Goal: Check status

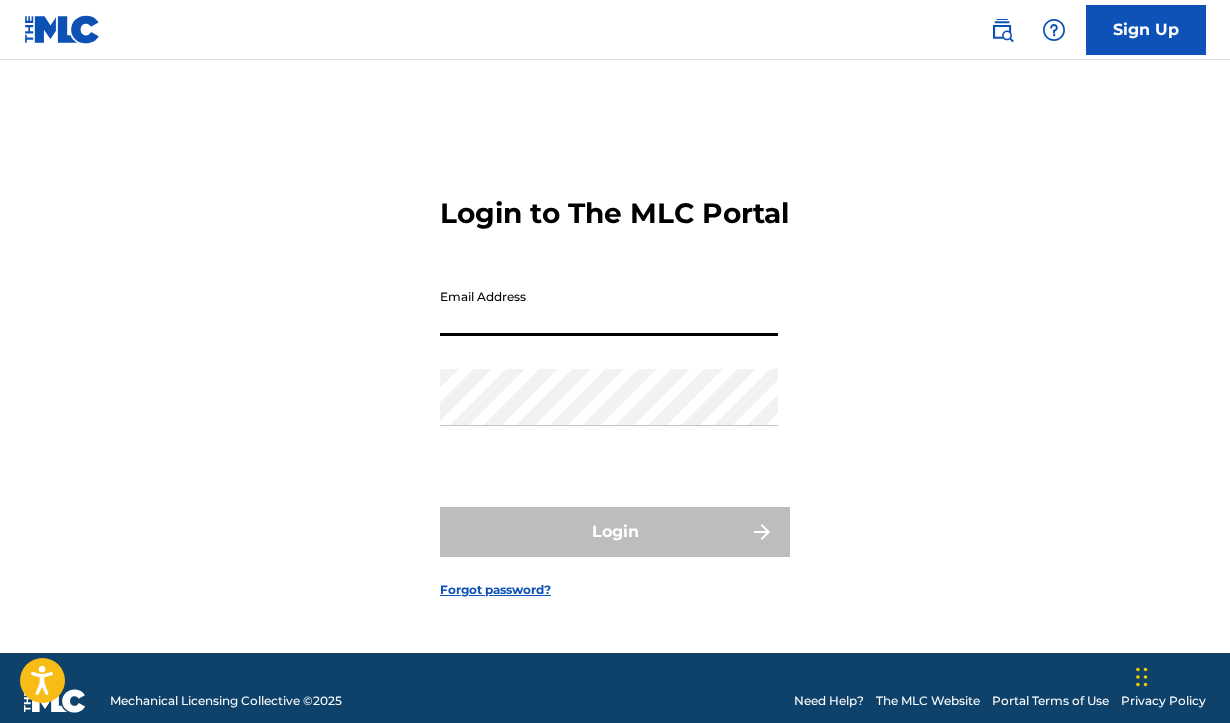
type input "[EMAIL_ADDRESS][DOMAIN_NAME]"
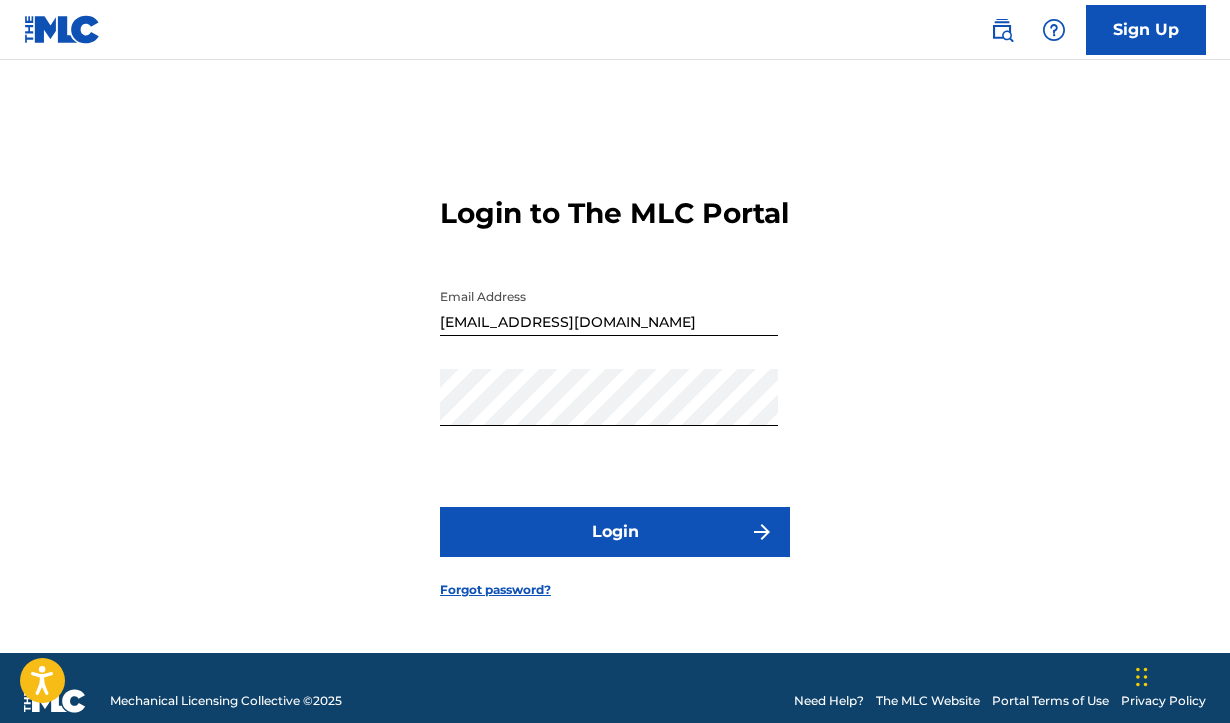
click at [602, 545] on button "Login" at bounding box center [615, 532] width 350 height 50
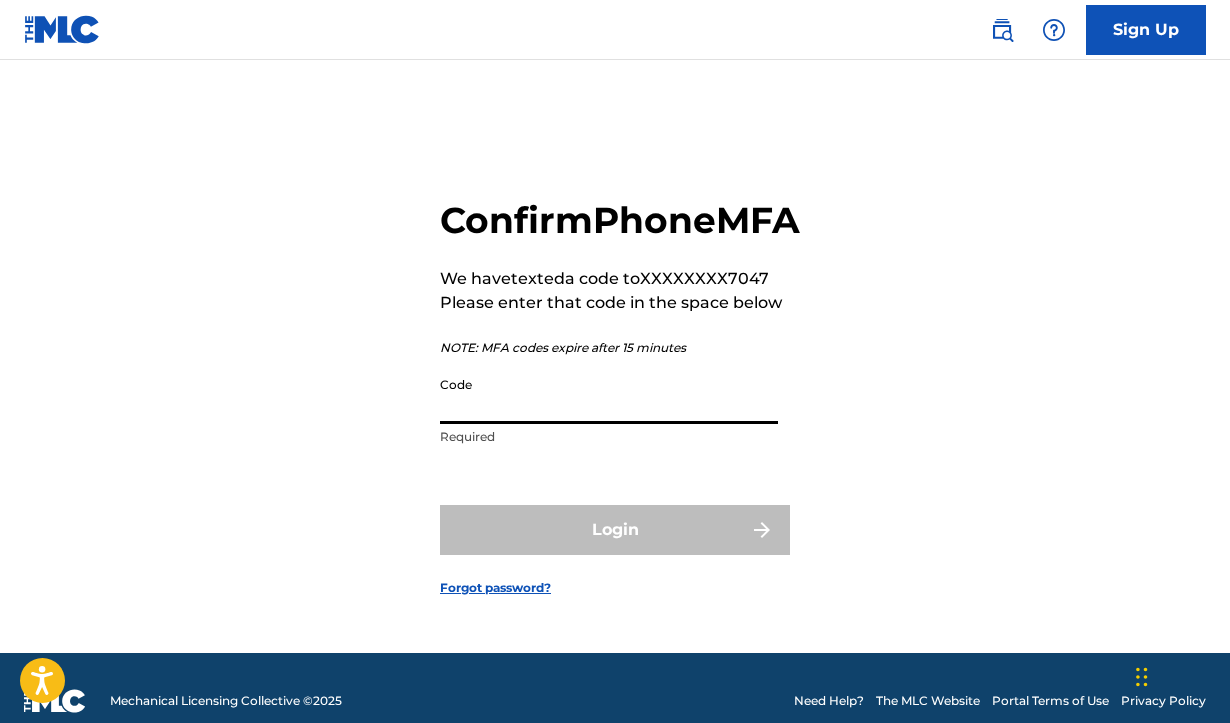
click at [548, 424] on input "Code" at bounding box center [609, 395] width 338 height 57
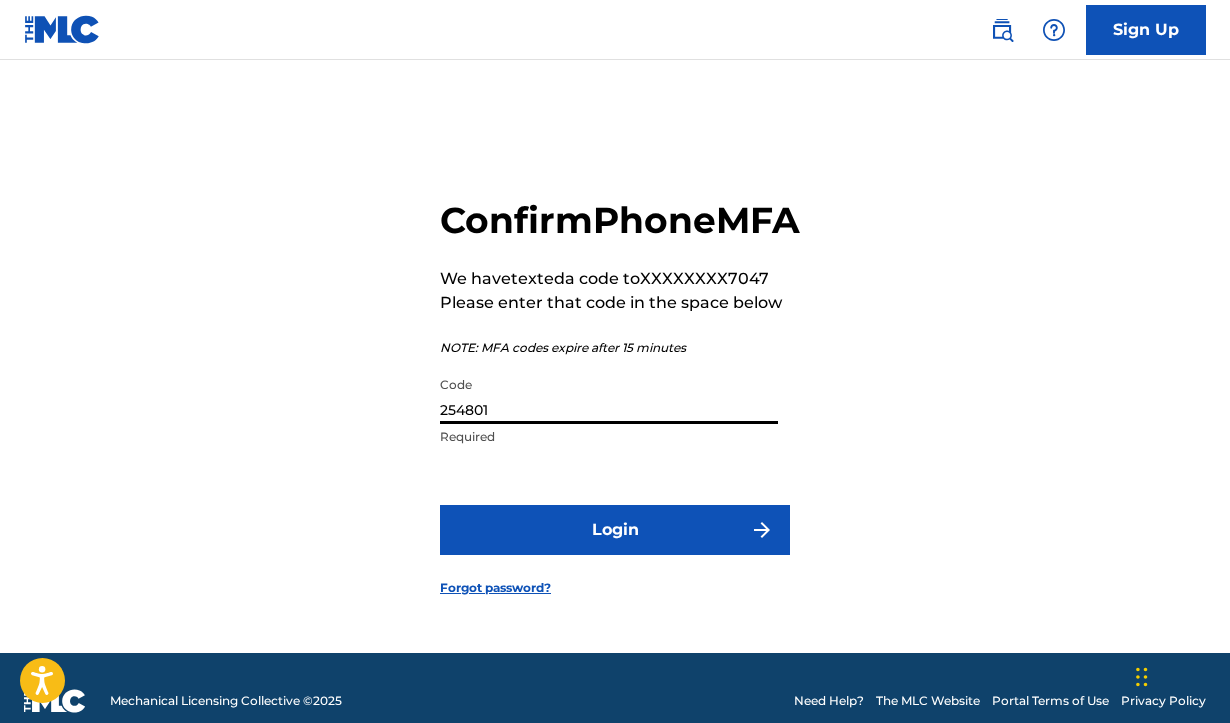
type input "254801"
click at [603, 555] on button "Login" at bounding box center [615, 530] width 350 height 50
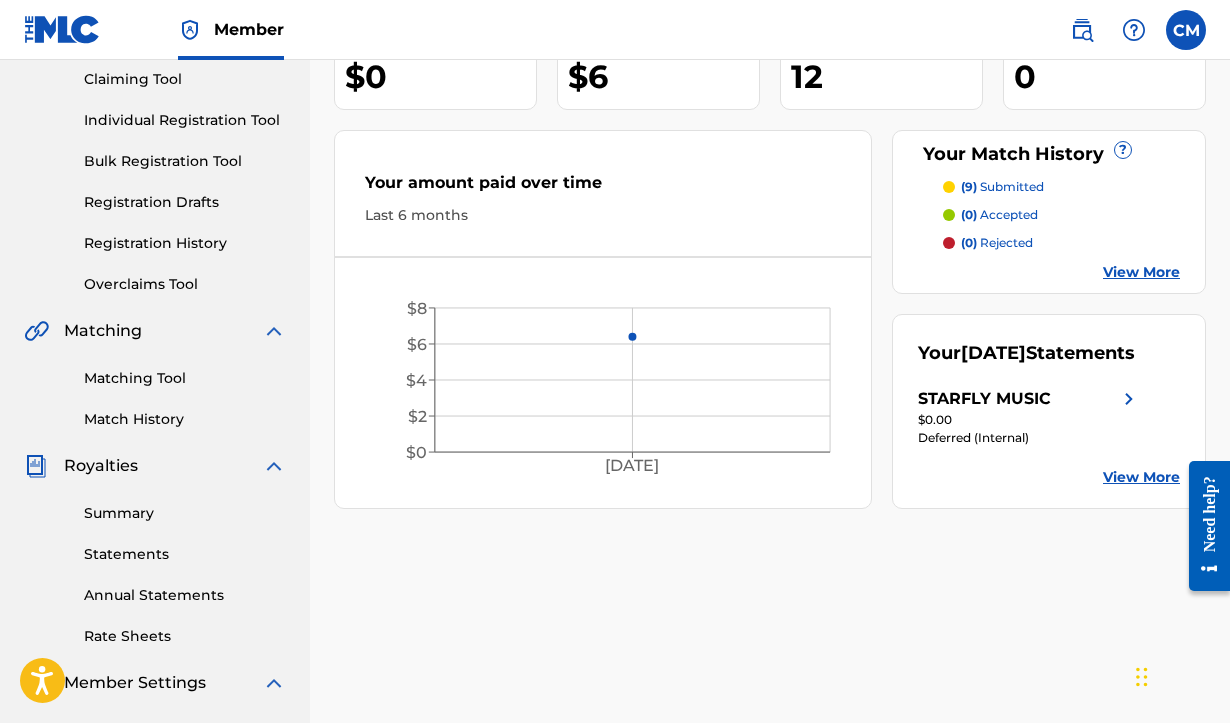
scroll to position [178, 0]
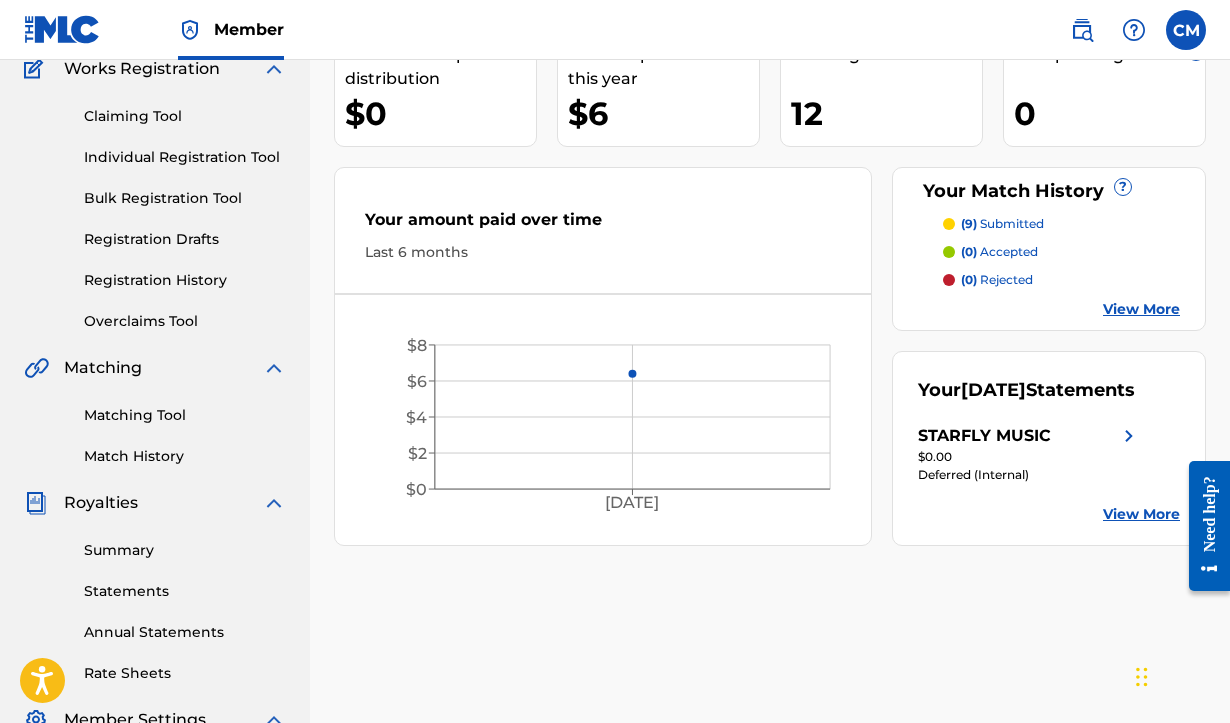
click at [124, 455] on link "Match History" at bounding box center [185, 456] width 202 height 21
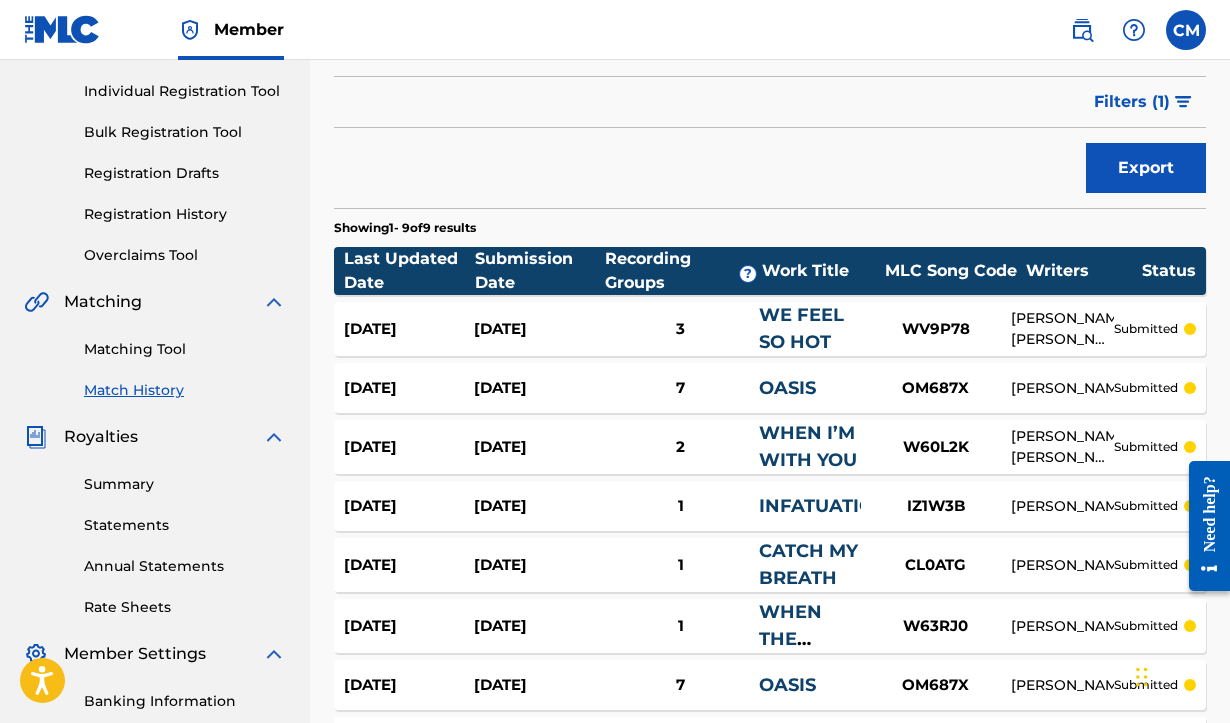
scroll to position [225, 0]
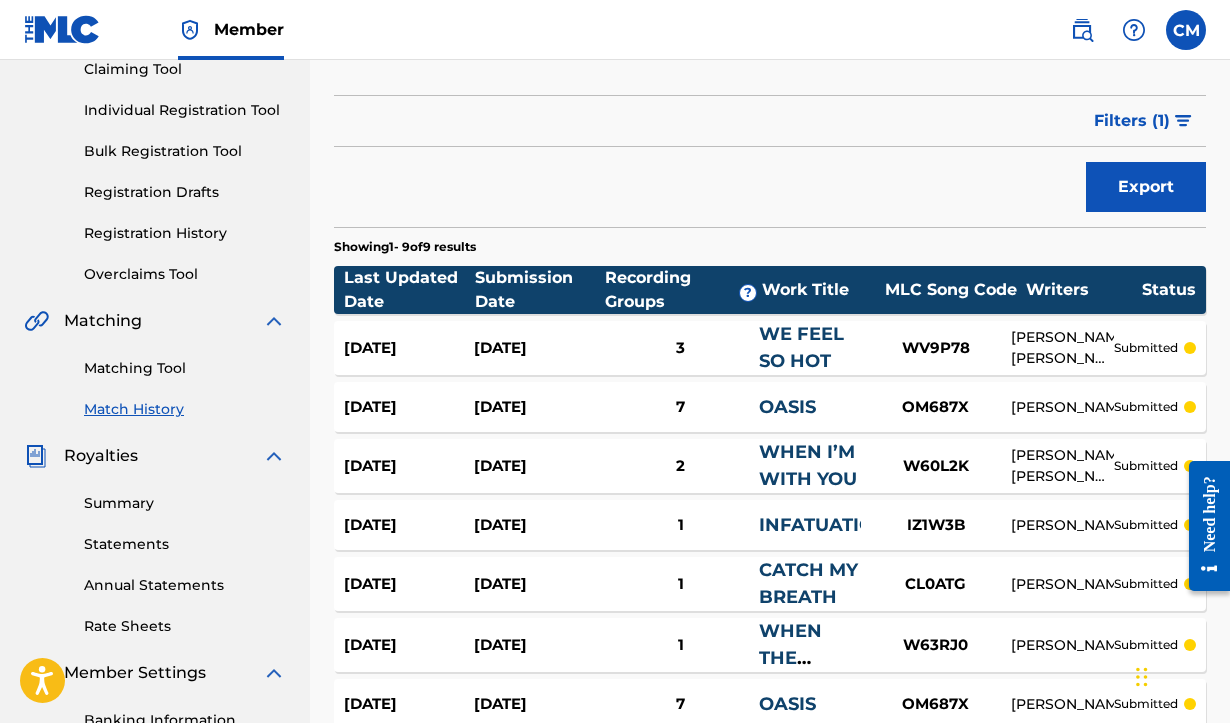
click at [123, 505] on link "Summary" at bounding box center [185, 503] width 202 height 21
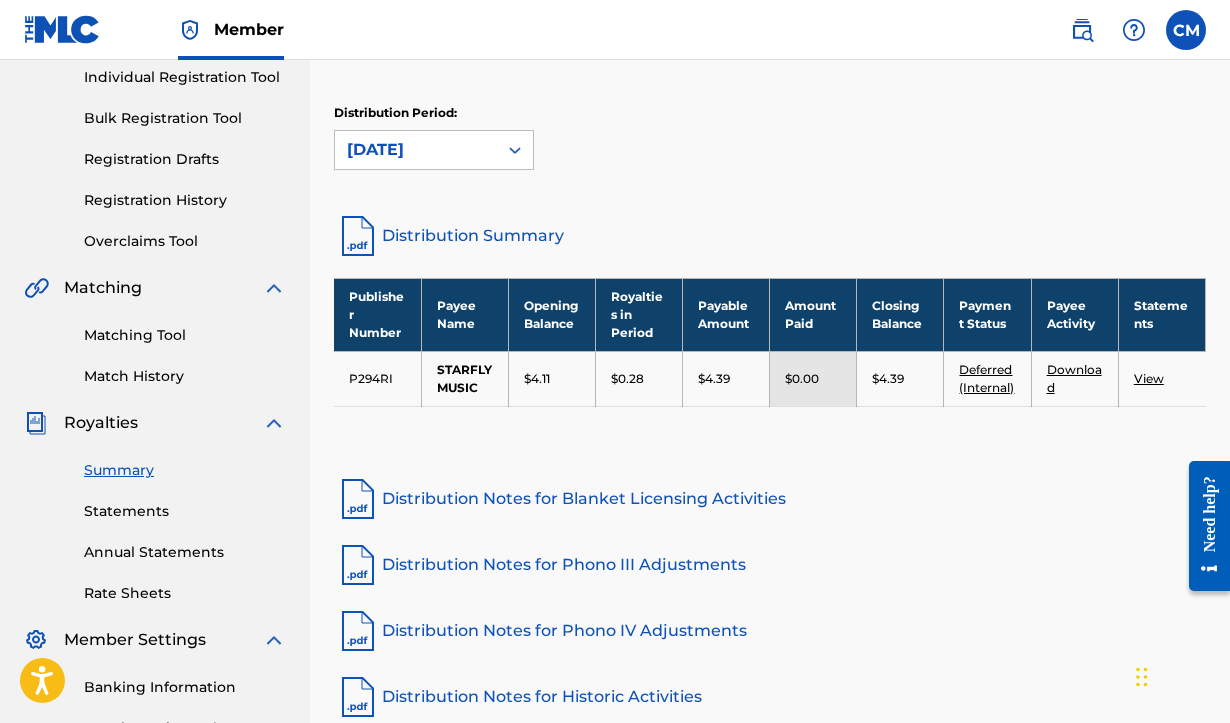
scroll to position [259, 0]
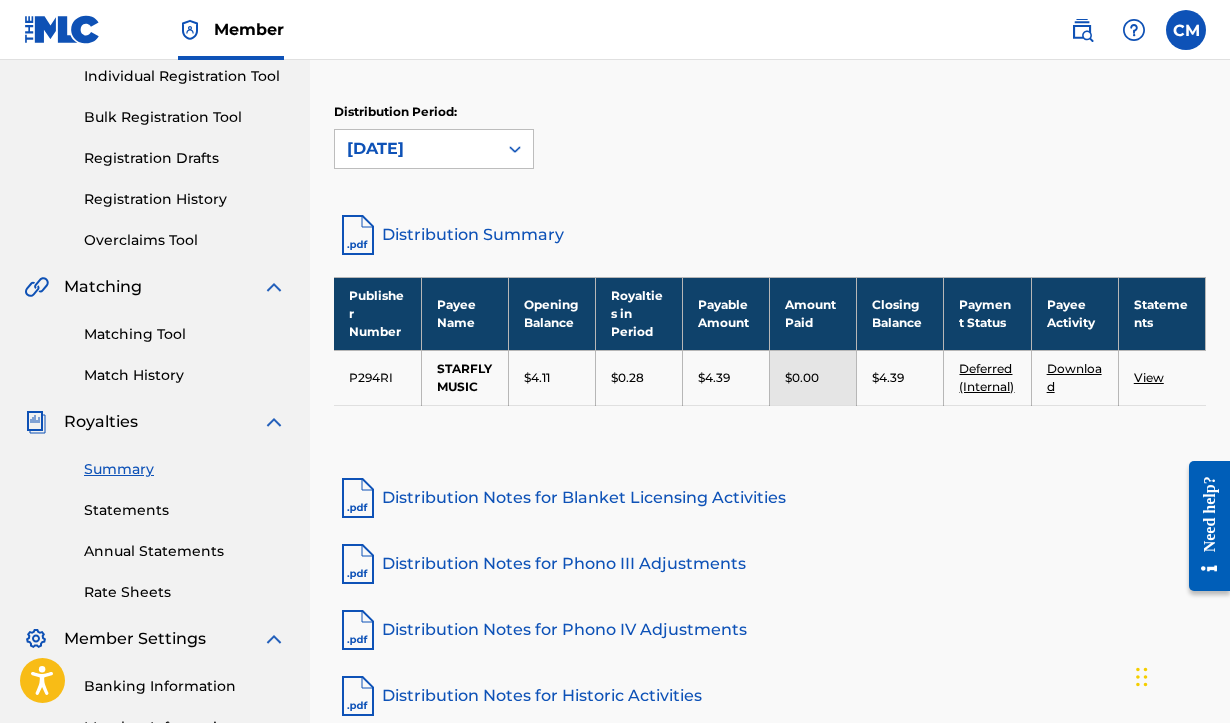
click at [1151, 374] on link "View" at bounding box center [1149, 377] width 30 height 15
